Goal: Task Accomplishment & Management: Manage account settings

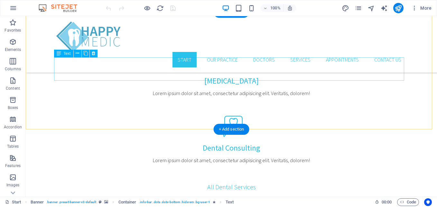
scroll to position [665, 0]
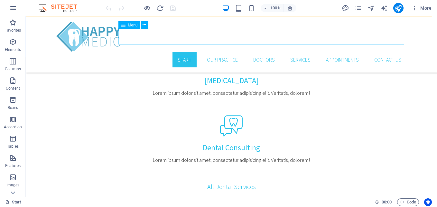
click at [333, 52] on nav "Start Our Practice Doctors Services Appointments Contact us" at bounding box center [231, 59] width 350 height 15
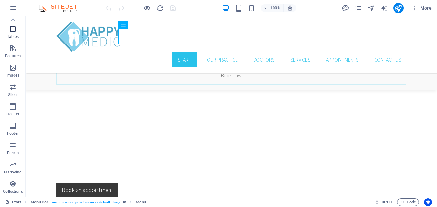
scroll to position [0, 0]
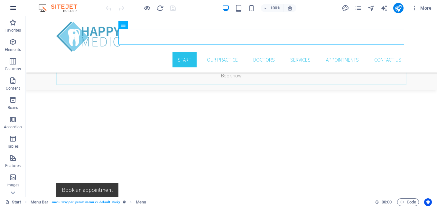
click at [11, 8] on icon "button" at bounding box center [13, 8] width 8 height 8
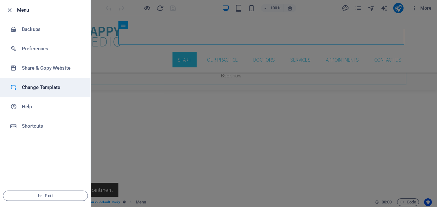
click at [47, 90] on h6 "Change Template" at bounding box center [52, 87] width 60 height 8
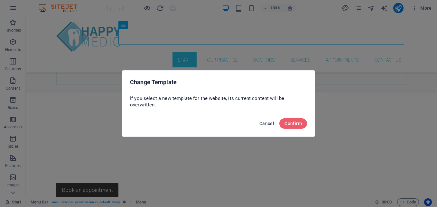
click at [266, 122] on span "Cancel" at bounding box center [267, 123] width 15 height 5
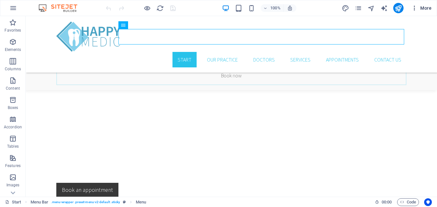
click at [414, 9] on icon "button" at bounding box center [415, 8] width 6 height 6
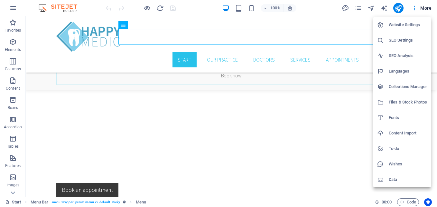
click at [90, 33] on div at bounding box center [218, 103] width 437 height 207
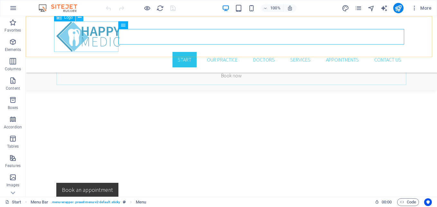
click at [77, 17] on button at bounding box center [80, 18] width 8 height 8
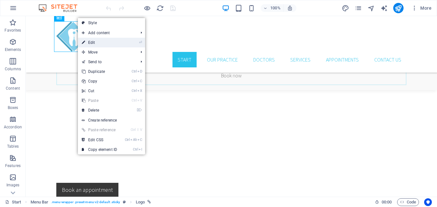
click at [99, 42] on link "⏎ Edit" at bounding box center [99, 43] width 43 height 10
select select "px"
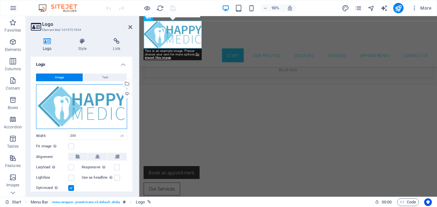
click at [89, 102] on div "Drag files here, click to choose files or select files from Files or our free s…" at bounding box center [81, 106] width 91 height 45
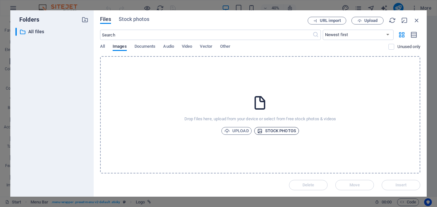
click at [277, 132] on span "Stock photos" at bounding box center [276, 131] width 39 height 8
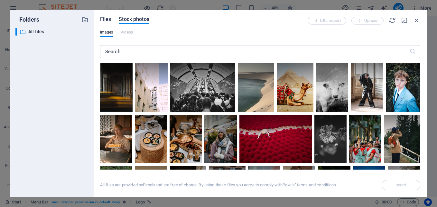
click at [104, 20] on span "Files" at bounding box center [105, 19] width 11 height 8
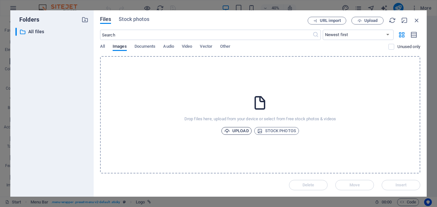
click at [236, 131] on span "Upload" at bounding box center [236, 131] width 24 height 8
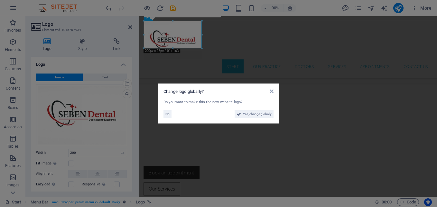
scroll to position [347, 0]
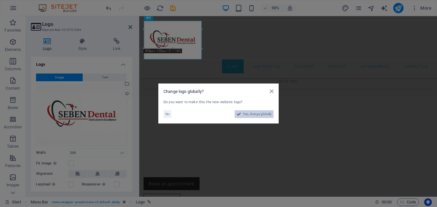
click at [247, 113] on span "Yes, change globally" at bounding box center [257, 114] width 29 height 8
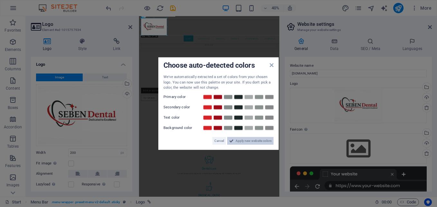
click at [243, 142] on span "Apply new website colors" at bounding box center [254, 141] width 36 height 8
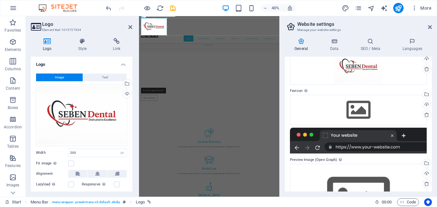
scroll to position [90, 0]
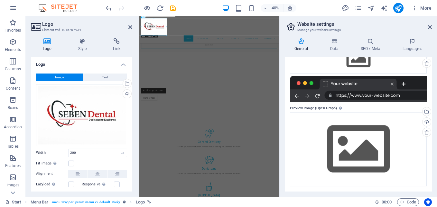
click at [318, 93] on div at bounding box center [358, 89] width 137 height 26
click at [318, 96] on div at bounding box center [358, 89] width 137 height 26
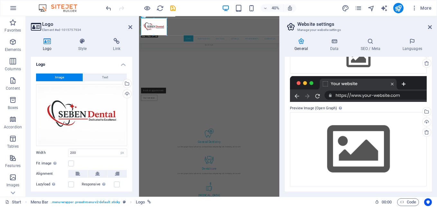
click at [318, 96] on div at bounding box center [358, 89] width 137 height 26
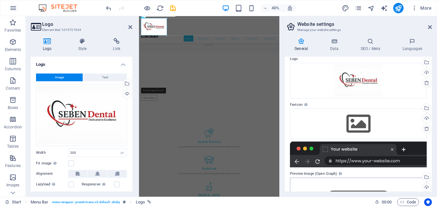
scroll to position [0, 0]
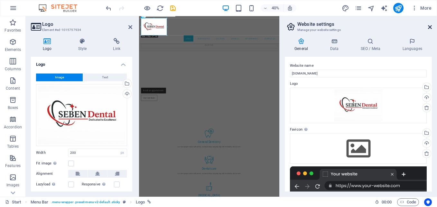
click at [429, 25] on icon at bounding box center [430, 26] width 4 height 5
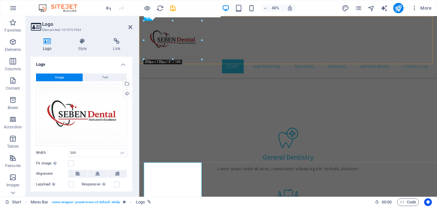
scroll to position [347, 0]
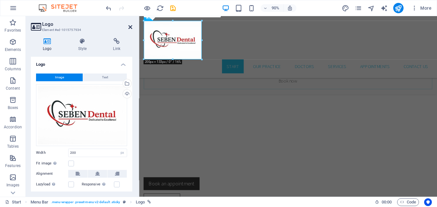
click at [130, 29] on icon at bounding box center [130, 26] width 4 height 5
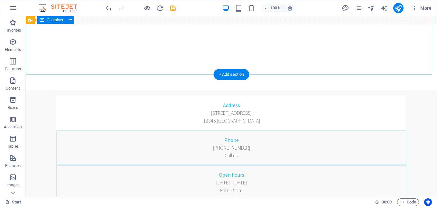
scroll to position [172, 0]
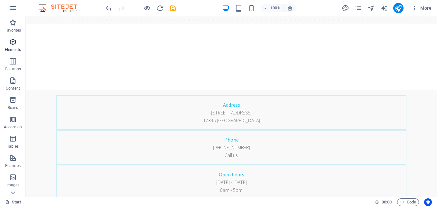
click at [14, 42] on icon "button" at bounding box center [13, 42] width 8 height 8
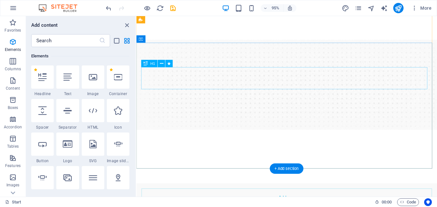
scroll to position [0, 0]
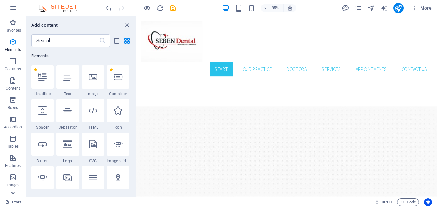
click at [13, 191] on icon at bounding box center [12, 192] width 9 height 9
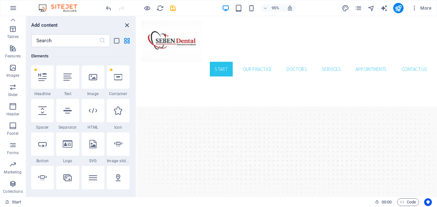
click at [127, 24] on icon "close panel" at bounding box center [126, 25] width 7 height 7
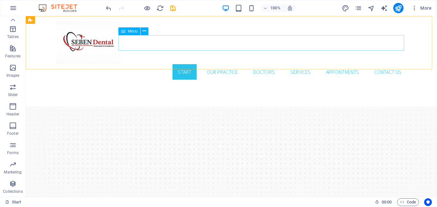
click at [127, 32] on div "Menu" at bounding box center [129, 31] width 22 height 8
click at [147, 30] on button at bounding box center [145, 31] width 8 height 8
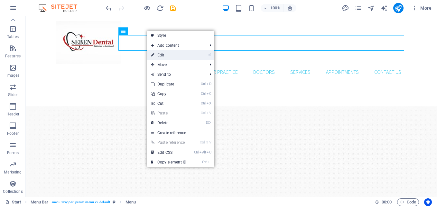
click at [166, 52] on link "⏎ Edit" at bounding box center [168, 55] width 43 height 10
select select
select select "1"
select select
select select "2"
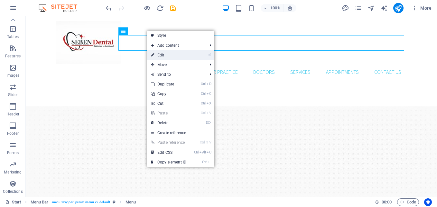
select select
select select "3"
select select
select select "4"
select select
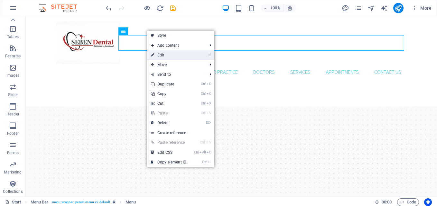
select select
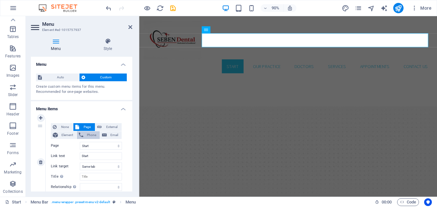
click at [88, 133] on span "Phone" at bounding box center [91, 135] width 13 height 8
select select
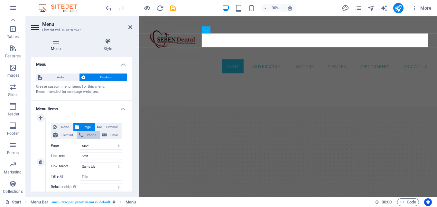
select select
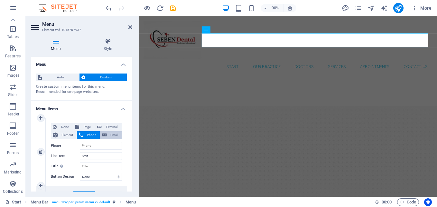
click at [107, 132] on button "Email" at bounding box center [111, 135] width 22 height 8
select select
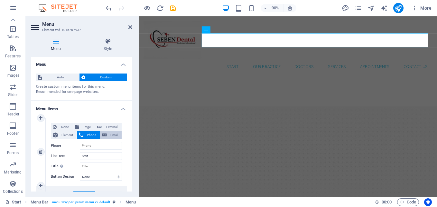
select select
click at [62, 134] on span "Element" at bounding box center [67, 135] width 15 height 8
select select
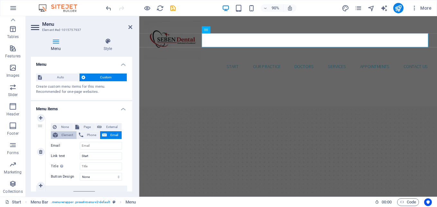
select select
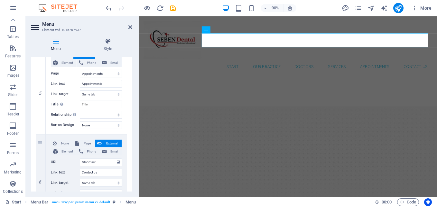
scroll to position [466, 0]
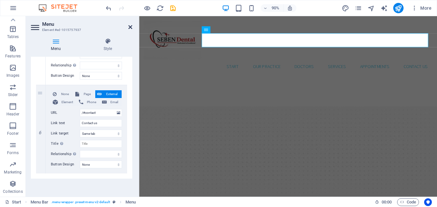
click at [129, 27] on icon at bounding box center [130, 26] width 4 height 5
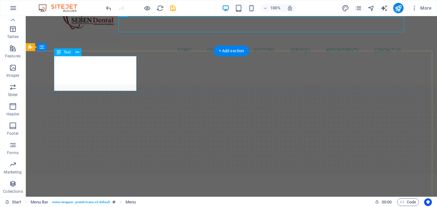
scroll to position [0, 0]
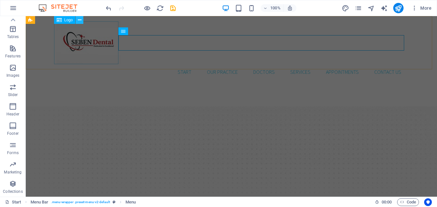
click at [78, 20] on icon at bounding box center [80, 20] width 4 height 7
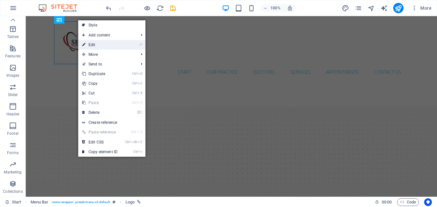
click at [93, 44] on link "⏎ Edit" at bounding box center [99, 45] width 43 height 10
select select "px"
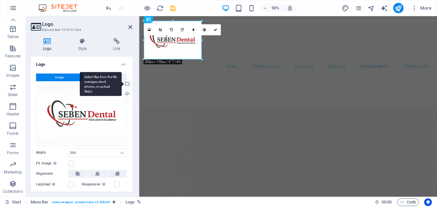
click at [122, 83] on div "Select files from the file manager, stock photos, or upload file(s)" at bounding box center [101, 84] width 42 height 24
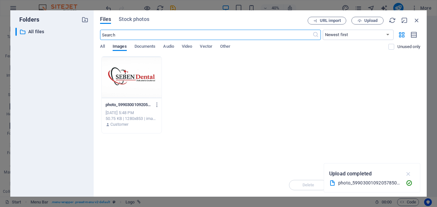
click at [410, 173] on icon "button" at bounding box center [408, 173] width 7 height 7
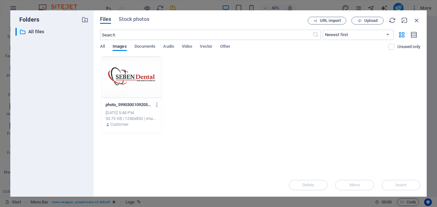
click at [142, 94] on div at bounding box center [132, 77] width 60 height 42
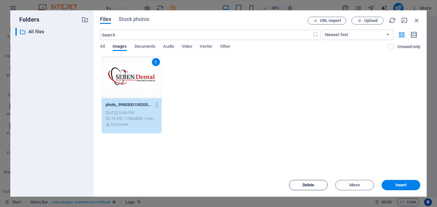
click at [311, 185] on span "Delete" at bounding box center [309, 185] width 12 height 4
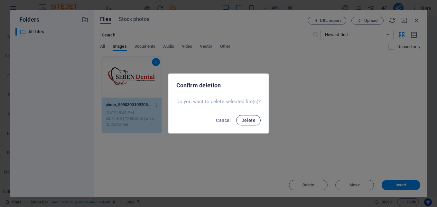
click at [250, 121] on span "Delete" at bounding box center [249, 120] width 14 height 5
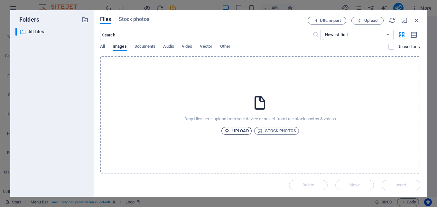
click at [240, 128] on span "Upload" at bounding box center [236, 131] width 24 height 8
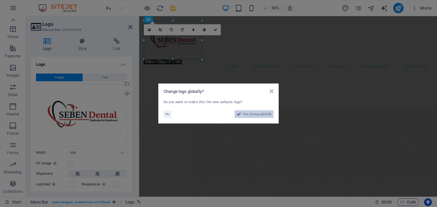
click at [242, 117] on button "Yes, change globally" at bounding box center [254, 114] width 39 height 8
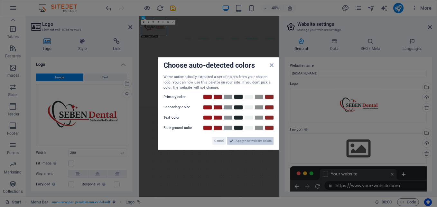
click at [249, 139] on span "Apply new website colors" at bounding box center [254, 141] width 36 height 8
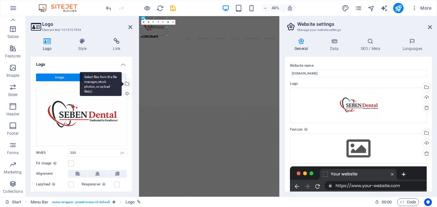
click at [122, 82] on div "Select files from the file manager, stock photos, or upload file(s)" at bounding box center [101, 84] width 42 height 24
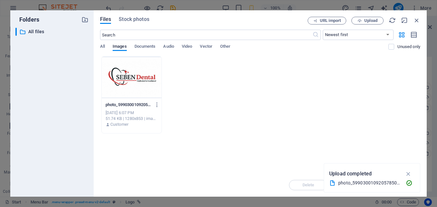
click at [143, 78] on div at bounding box center [132, 77] width 60 height 42
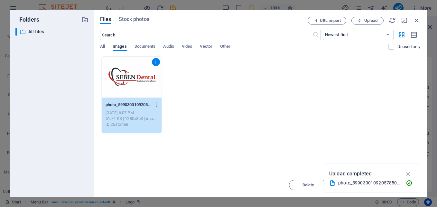
click at [251, 62] on div "1 photo_5990300109205785089_y-bidl3iHuqpNg-yuGeMwJvg.png photo_5990300109205785…" at bounding box center [260, 94] width 320 height 77
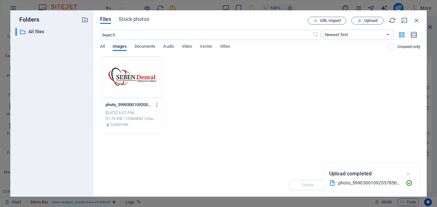
click at [413, 171] on button "button" at bounding box center [409, 173] width 13 height 10
click at [137, 83] on div at bounding box center [132, 77] width 60 height 42
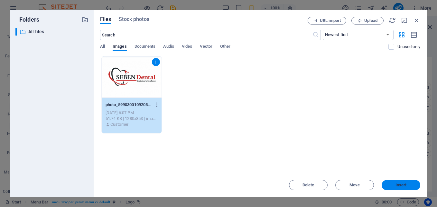
click at [405, 184] on span "Insert" at bounding box center [401, 185] width 11 height 4
type input "200"
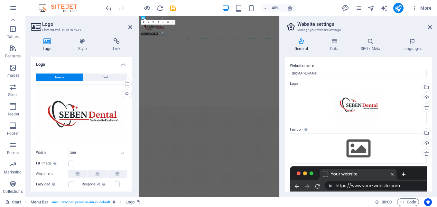
click at [317, 186] on div at bounding box center [358, 179] width 137 height 26
click at [430, 28] on icon at bounding box center [430, 26] width 4 height 5
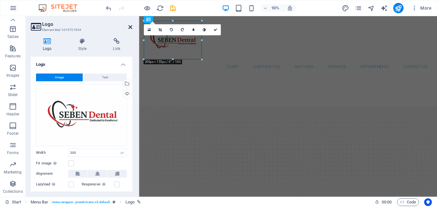
click at [129, 28] on icon at bounding box center [130, 26] width 4 height 5
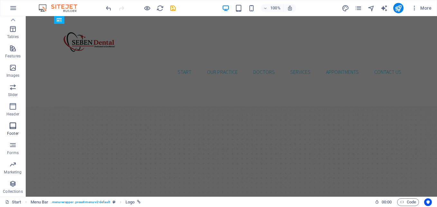
scroll to position [28, 0]
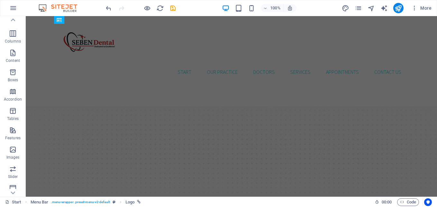
click at [1, 136] on span "Features" at bounding box center [13, 133] width 26 height 15
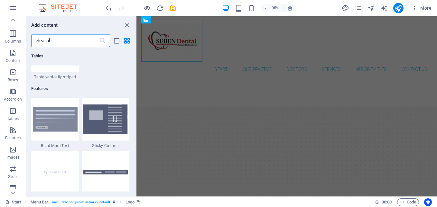
scroll to position [2510, 0]
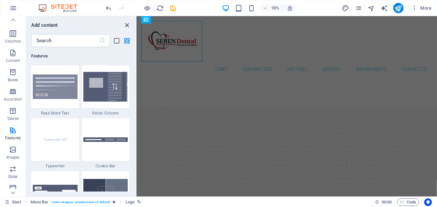
click at [126, 26] on icon "close panel" at bounding box center [126, 25] width 7 height 7
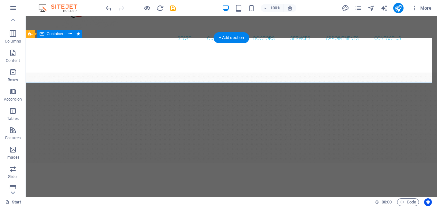
scroll to position [36, 0]
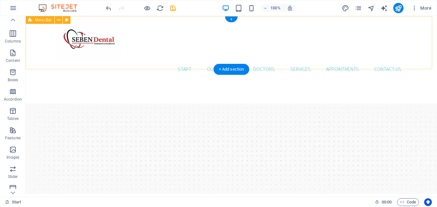
scroll to position [0, 0]
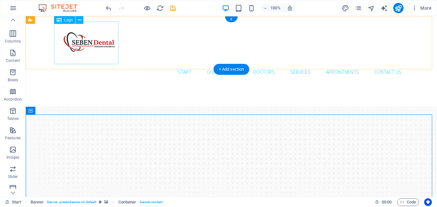
click at [99, 57] on div at bounding box center [231, 42] width 350 height 43
